Goal: Task Accomplishment & Management: Manage account settings

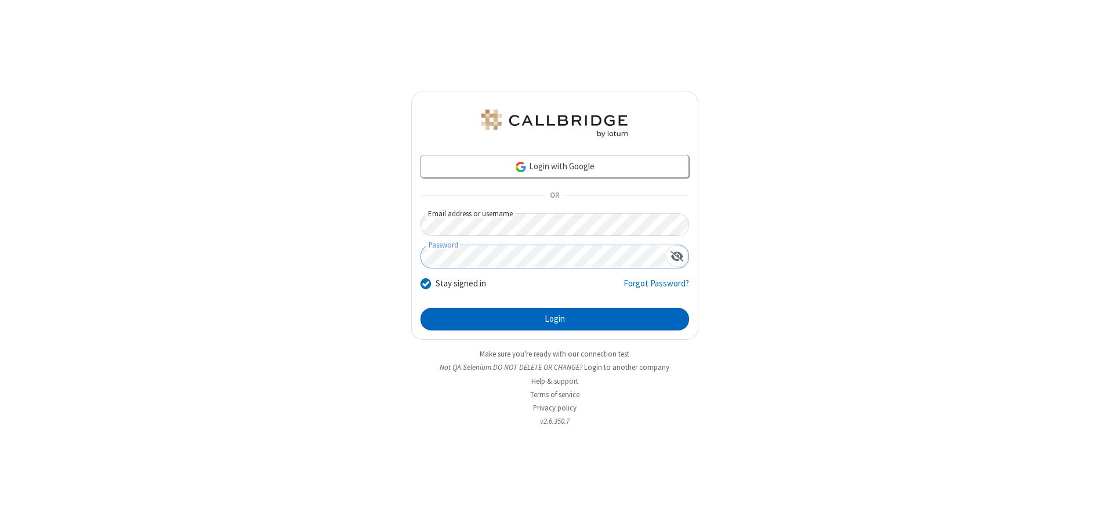
click at [555, 319] on button "Login" at bounding box center [555, 319] width 269 height 23
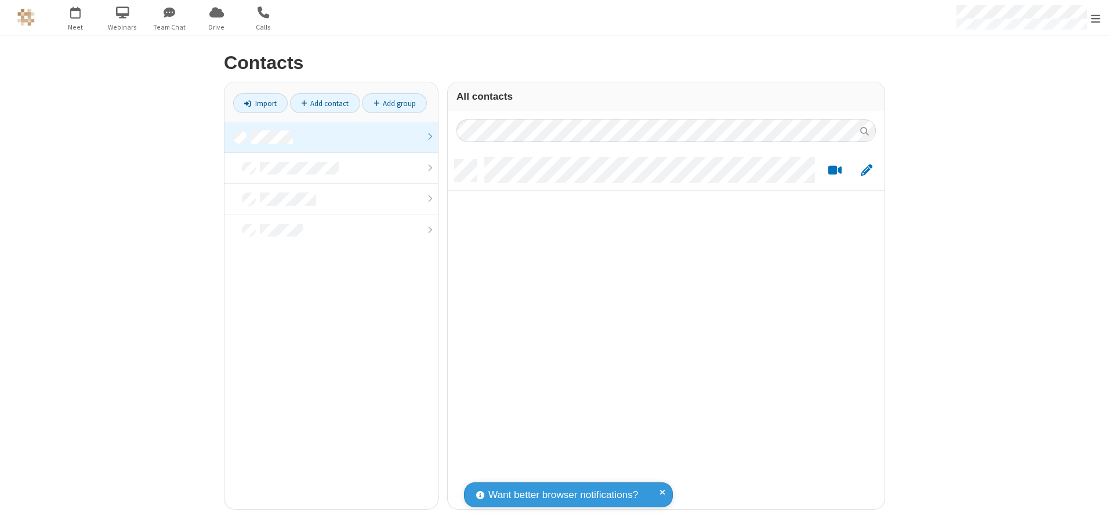
scroll to position [350, 428]
click at [331, 137] on link at bounding box center [332, 137] width 214 height 31
click at [325, 103] on link "Add contact" at bounding box center [325, 103] width 70 height 20
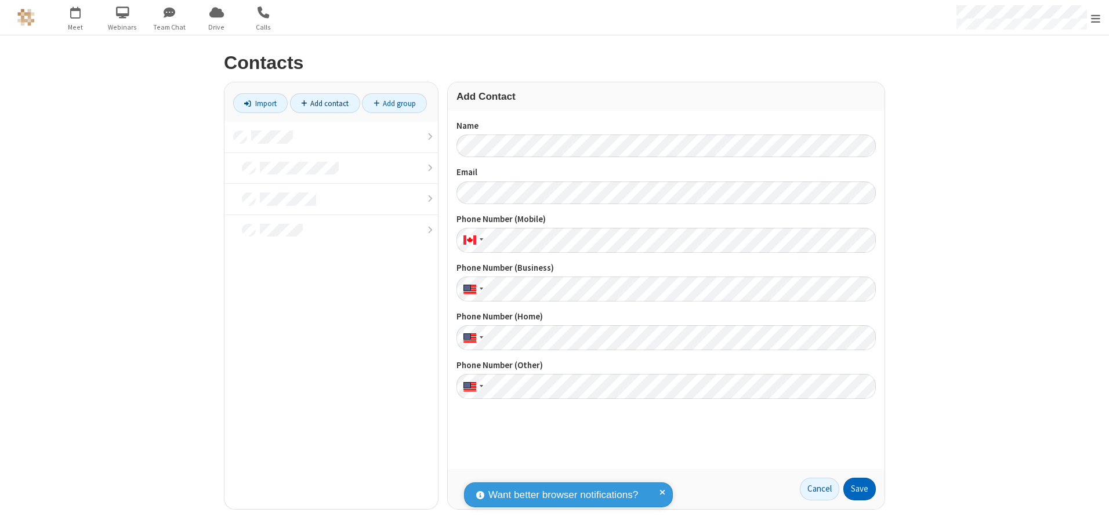
click at [860, 489] on button "Save" at bounding box center [860, 489] width 32 height 23
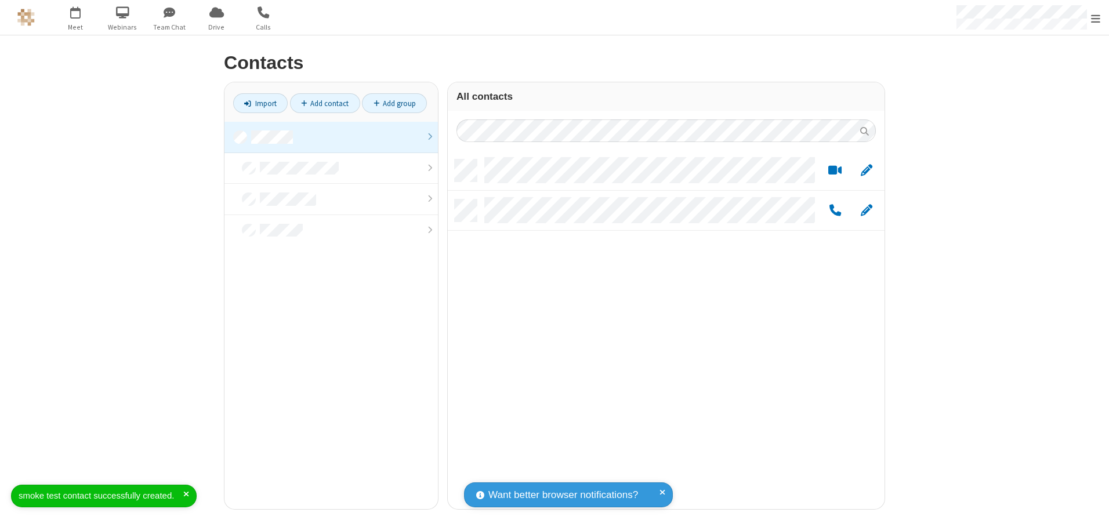
scroll to position [350, 428]
click at [325, 103] on link "Add contact" at bounding box center [325, 103] width 70 height 20
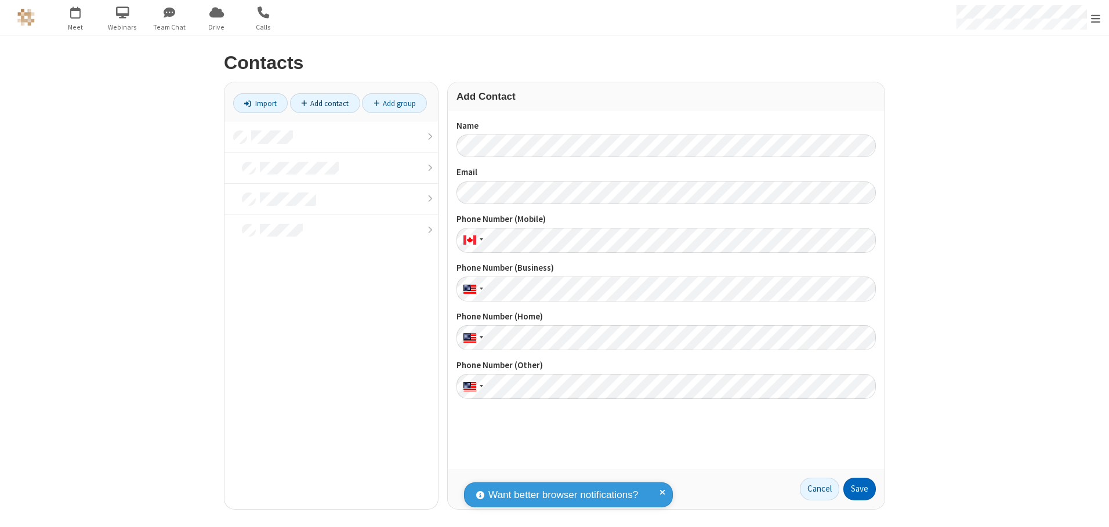
click at [860, 489] on button "Save" at bounding box center [860, 489] width 32 height 23
